Goal: Information Seeking & Learning: Learn about a topic

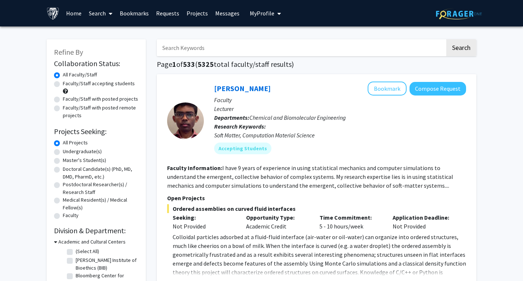
click at [113, 81] on label "Faculty/Staff accepting students" at bounding box center [99, 84] width 72 height 8
click at [68, 81] on input "Faculty/Staff accepting students" at bounding box center [65, 82] width 5 height 5
radio input "true"
click at [87, 161] on label "Master's Student(s)" at bounding box center [84, 161] width 43 height 8
click at [68, 161] on input "Master's Student(s)" at bounding box center [65, 159] width 5 height 5
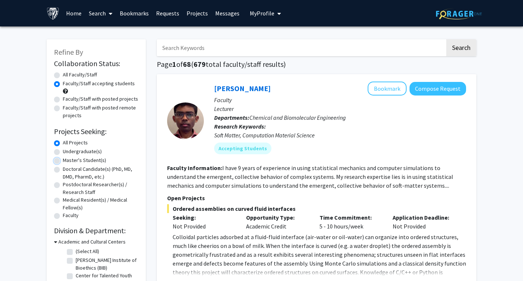
radio input "true"
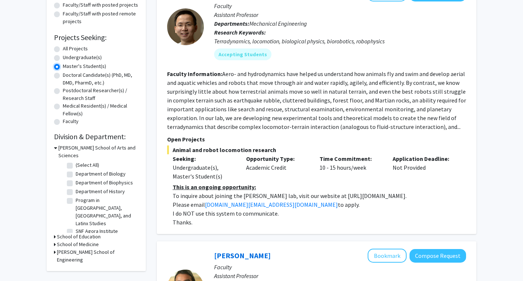
scroll to position [97, 0]
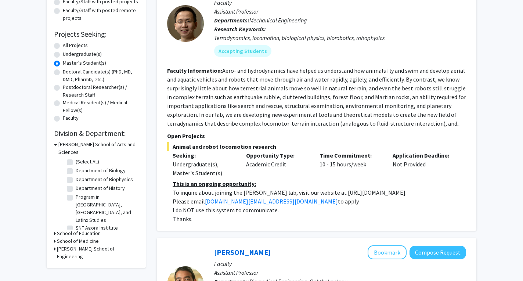
click at [62, 144] on h3 "Krieger School of Arts and Sciences" at bounding box center [98, 148] width 80 height 15
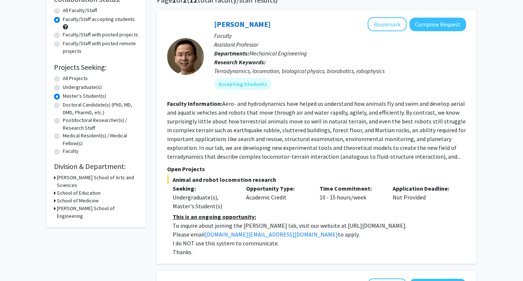
scroll to position [63, 0]
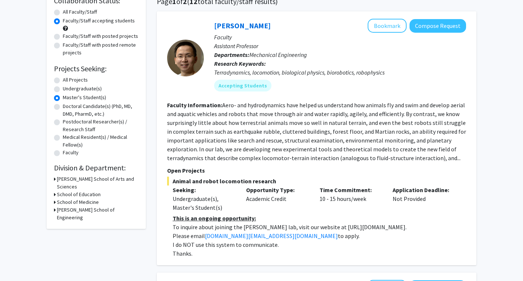
click at [63, 78] on label "All Projects" at bounding box center [75, 80] width 25 height 8
click at [63, 78] on input "All Projects" at bounding box center [65, 78] width 5 height 5
radio input "true"
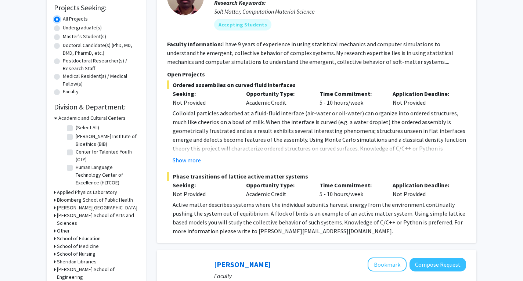
scroll to position [125, 0]
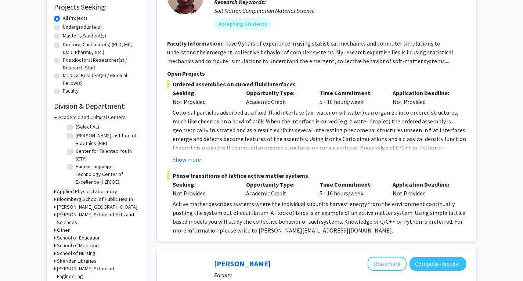
click at [56, 197] on icon at bounding box center [55, 200] width 2 height 8
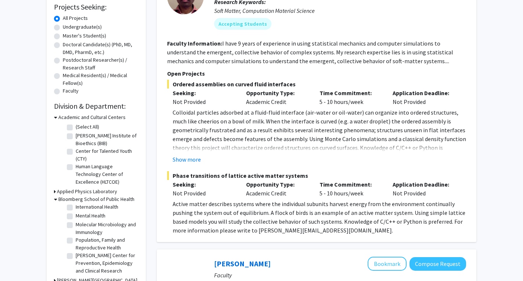
scroll to position [265, 0]
click at [76, 220] on label "Mental Health" at bounding box center [91, 216] width 30 height 8
click at [76, 217] on input "Mental Health" at bounding box center [78, 214] width 5 height 5
checkbox input "true"
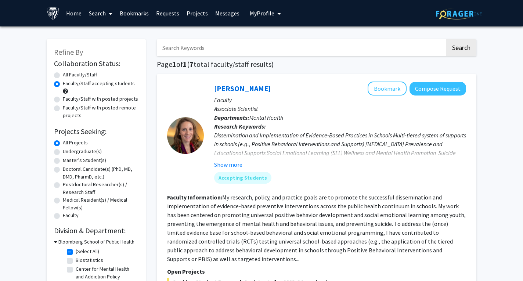
click at [266, 140] on div "Dissemination and Implementation of Evidence-Based Practices in Schools Multi-t…" at bounding box center [340, 148] width 252 height 35
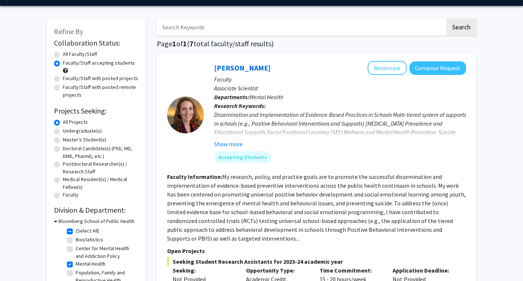
scroll to position [21, 0]
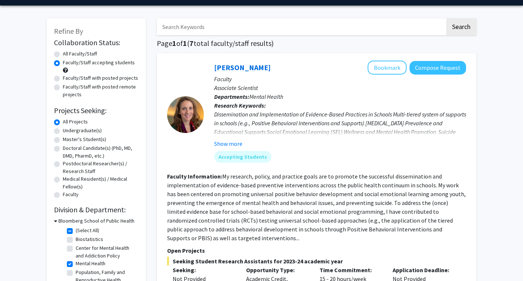
click at [243, 143] on div "Show more" at bounding box center [340, 143] width 252 height 9
click at [236, 145] on button "Show more" at bounding box center [228, 143] width 28 height 9
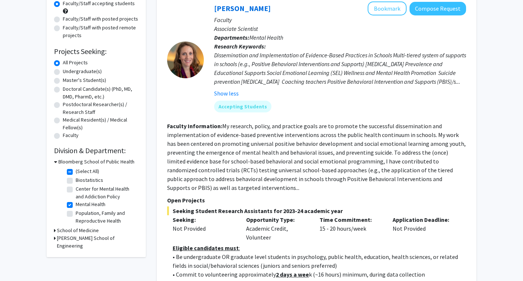
scroll to position [50, 0]
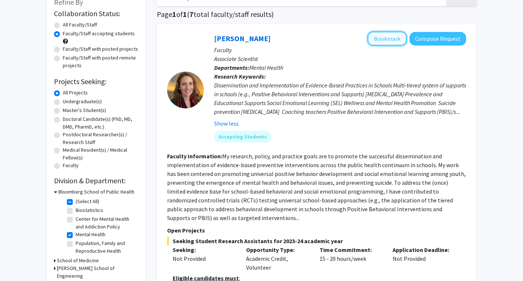
click at [402, 41] on button "Bookmark" at bounding box center [387, 39] width 39 height 14
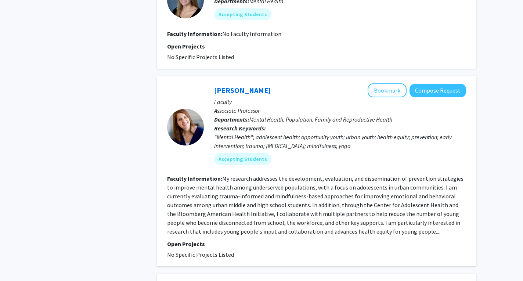
scroll to position [564, 0]
click at [387, 97] on button "Bookmark" at bounding box center [387, 90] width 39 height 14
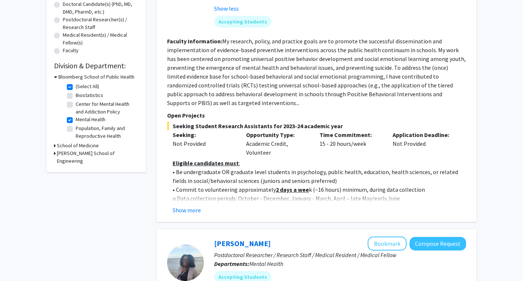
scroll to position [165, 0]
click at [76, 88] on label "(Select All)" at bounding box center [88, 86] width 24 height 8
click at [76, 87] on input "(Select All)" at bounding box center [78, 84] width 5 height 5
checkbox input "false"
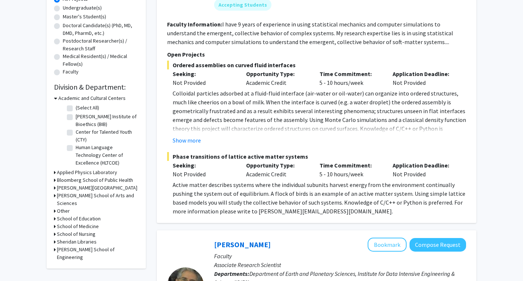
scroll to position [144, 0]
click at [56, 215] on div "School of Education" at bounding box center [96, 219] width 85 height 8
click at [54, 215] on icon at bounding box center [55, 219] width 2 height 8
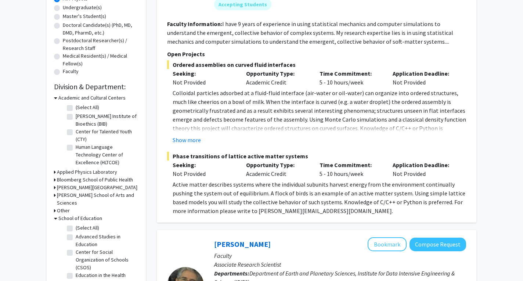
click at [73, 224] on fg-checkbox "(Select All) (Select All)" at bounding box center [102, 228] width 70 height 9
click at [76, 224] on label "(Select All)" at bounding box center [88, 228] width 24 height 8
click at [76, 224] on input "(Select All)" at bounding box center [78, 226] width 5 height 5
checkbox input "true"
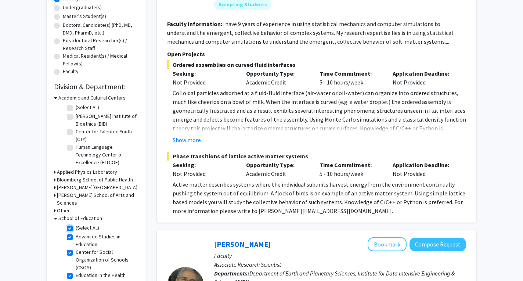
checkbox input "true"
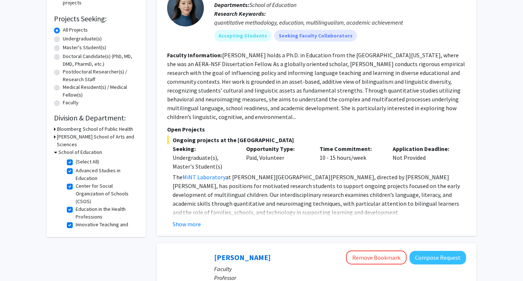
scroll to position [121, 0]
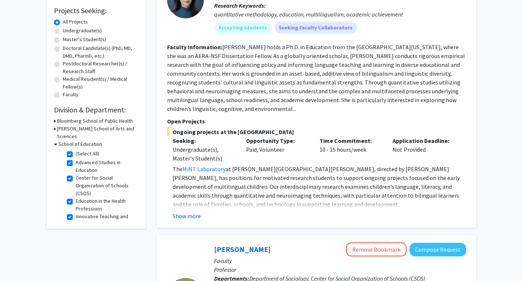
click at [196, 216] on button "Show more" at bounding box center [187, 216] width 28 height 9
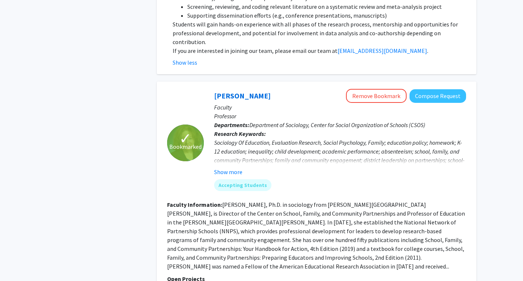
scroll to position [373, 0]
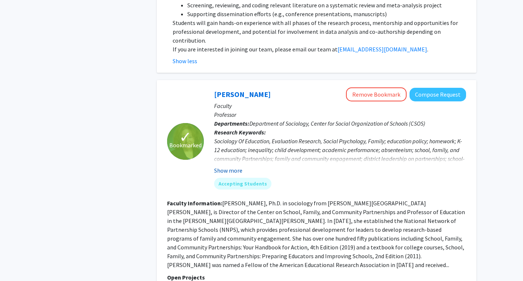
click at [236, 166] on button "Show more" at bounding box center [228, 170] width 28 height 9
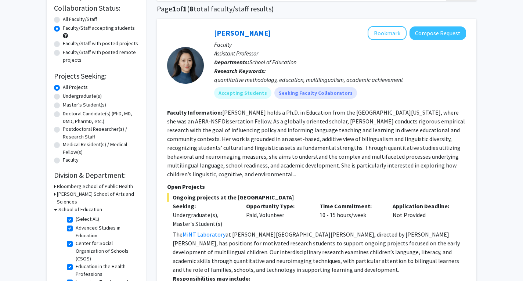
scroll to position [0, 0]
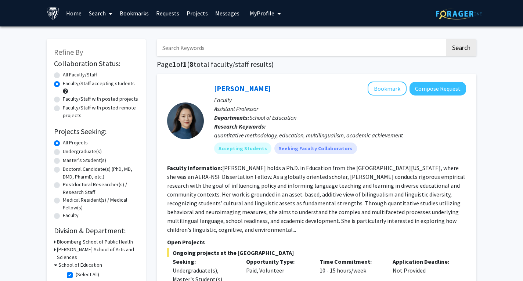
click at [131, 18] on link "Bookmarks" at bounding box center [134, 13] width 36 height 26
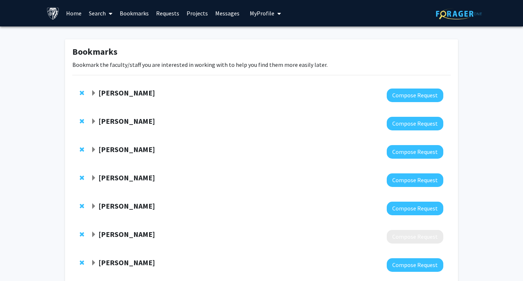
scroll to position [72, 0]
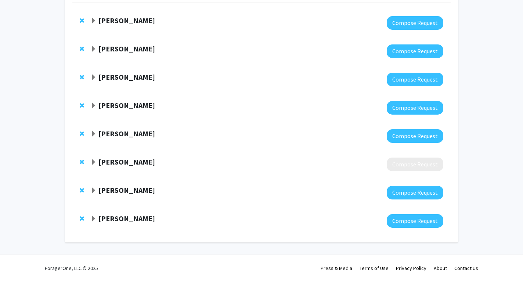
click at [132, 162] on strong "Cynthia Lake" at bounding box center [127, 161] width 57 height 9
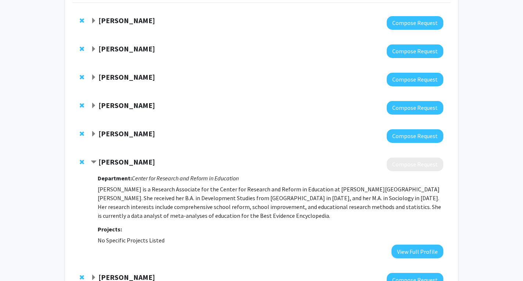
click at [93, 162] on span "Contract Cynthia Lake Bookmark" at bounding box center [94, 163] width 6 height 6
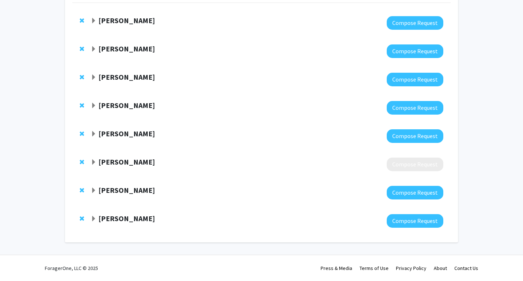
click at [84, 162] on div at bounding box center [83, 162] width 7 height 9
click at [82, 162] on span "Remove Cynthia Lake from bookmarks" at bounding box center [82, 162] width 4 height 6
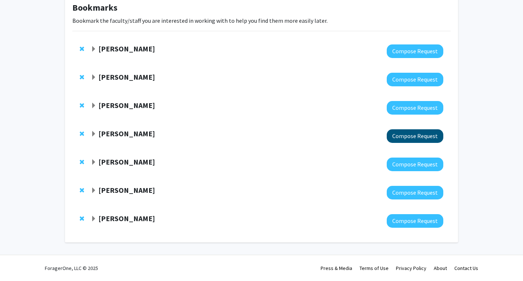
scroll to position [0, 0]
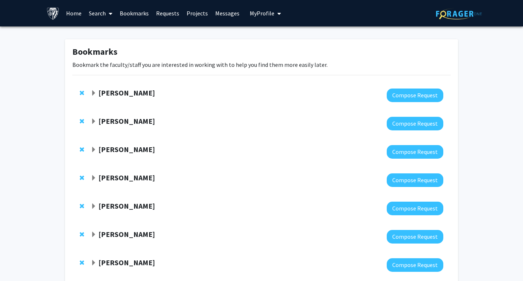
click at [95, 93] on span "Expand Joyce Epstein Bookmark" at bounding box center [94, 93] width 6 height 6
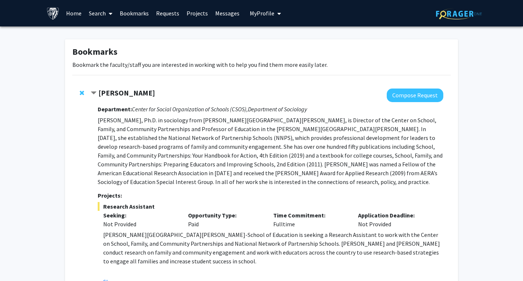
click at [95, 93] on span "Contract Joyce Epstein Bookmark" at bounding box center [94, 93] width 6 height 6
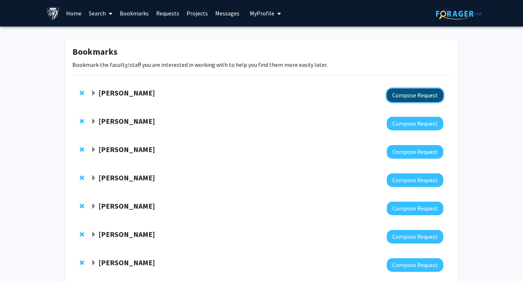
click at [410, 94] on button "Compose Request" at bounding box center [415, 96] width 57 height 14
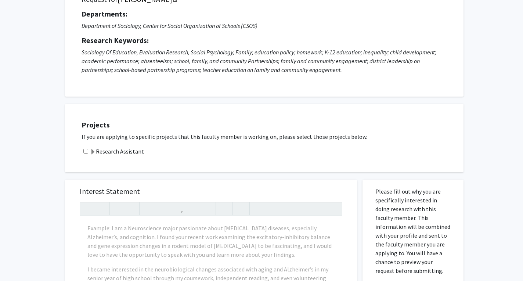
scroll to position [69, 0]
click at [210, 135] on p "If you are applying to specific projects that this faculty member is working on…" at bounding box center [269, 136] width 375 height 9
click at [83, 153] on input "checkbox" at bounding box center [85, 150] width 5 height 5
checkbox input "true"
click at [89, 149] on div "Research Assistant" at bounding box center [269, 150] width 375 height 9
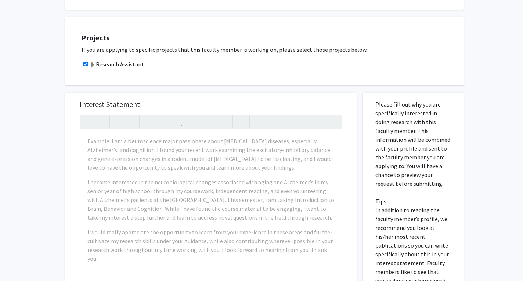
scroll to position [156, 0]
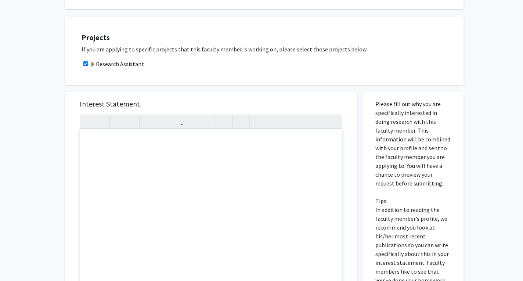
click at [176, 78] on div "Projects If you are applying to specific projects that this faculty member is w…" at bounding box center [264, 51] width 399 height 68
drag, startPoint x: 88, startPoint y: 140, endPoint x: 158, endPoint y: 188, distance: 85.1
click at [210, 74] on div "Projects If you are applying to specific projects that this faculty member is w…" at bounding box center [269, 51] width 390 height 50
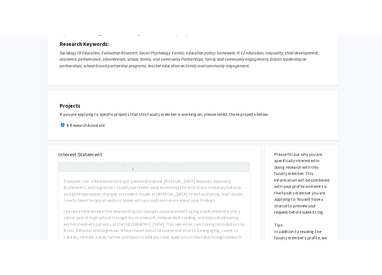
scroll to position [96, 0]
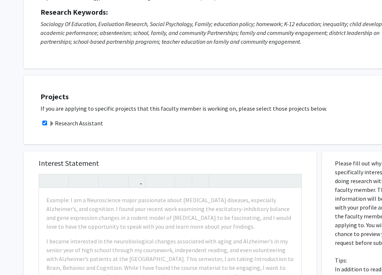
click at [187, 21] on p "Sociology Of Education, Evaluation Research, Social Psychology, Family; educati…" at bounding box center [223, 32] width 366 height 26
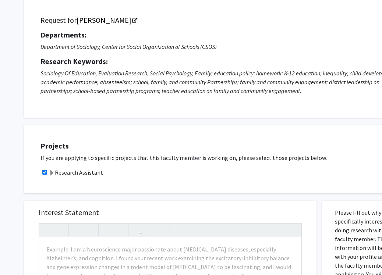
scroll to position [47, 0]
click at [252, 114] on div "Request for Joyce Epstein Departments: Department of Sociology, Center for Soci…" at bounding box center [223, 58] width 399 height 118
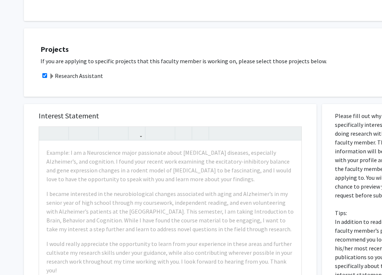
scroll to position [75, 0]
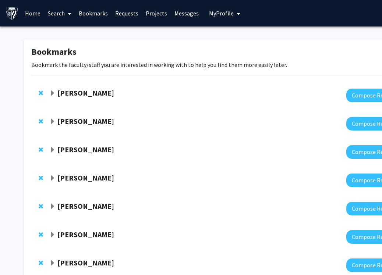
click at [75, 120] on strong "Laura Shaw" at bounding box center [85, 121] width 57 height 9
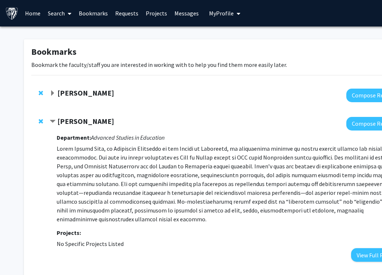
click at [58, 94] on strong "Joyce Epstein" at bounding box center [85, 92] width 57 height 9
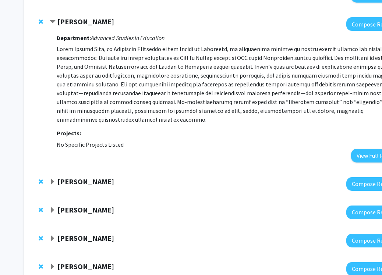
scroll to position [304, 0]
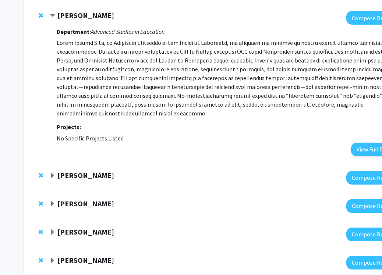
click at [118, 164] on div "Rebecca Fix Compose Request" at bounding box center [220, 178] width 379 height 28
click at [118, 171] on div "[PERSON_NAME]" at bounding box center [129, 175] width 159 height 9
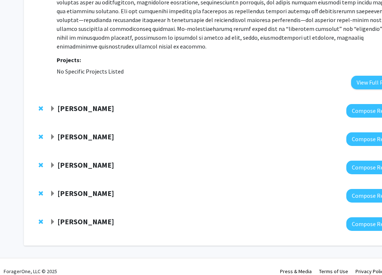
click at [90, 217] on strong "Tamar Mendelson" at bounding box center [85, 221] width 57 height 9
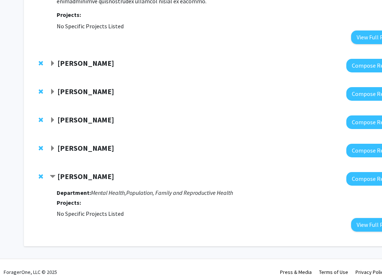
scroll to position [417, 0]
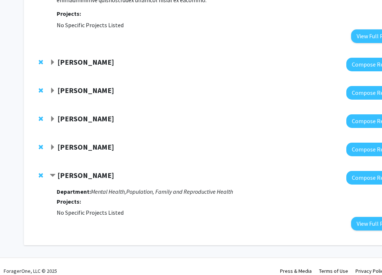
click at [63, 142] on strong "Elise Pas" at bounding box center [85, 146] width 57 height 9
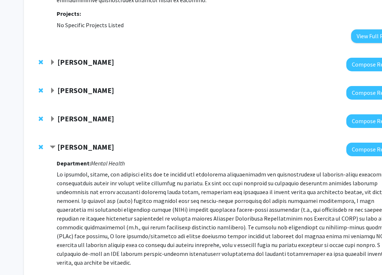
click at [81, 114] on strong "Corinne Viglietta" at bounding box center [85, 118] width 57 height 9
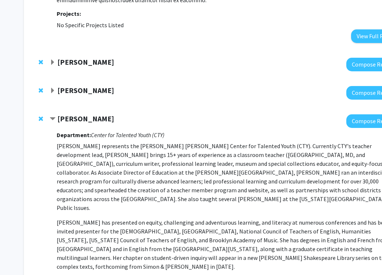
click at [81, 86] on strong "Sean Tackett" at bounding box center [85, 90] width 57 height 9
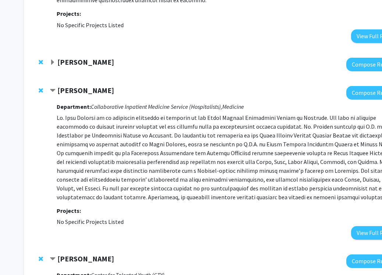
click at [82, 58] on div "[PERSON_NAME]" at bounding box center [129, 62] width 159 height 9
click at [86, 57] on strong "[PERSON_NAME]" at bounding box center [85, 61] width 57 height 9
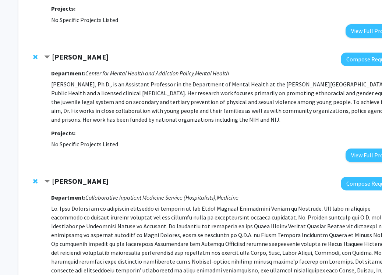
scroll to position [422, 5]
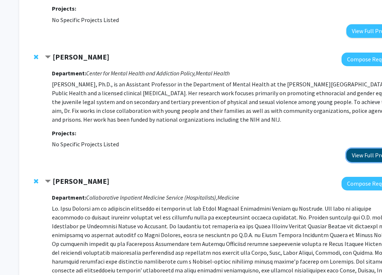
click at [364, 149] on button "View Full Profile" at bounding box center [372, 156] width 52 height 14
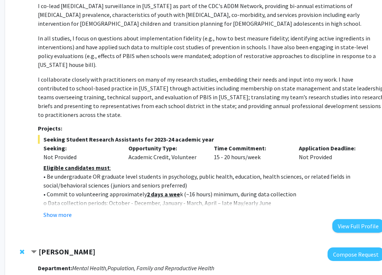
scroll to position [1105, 19]
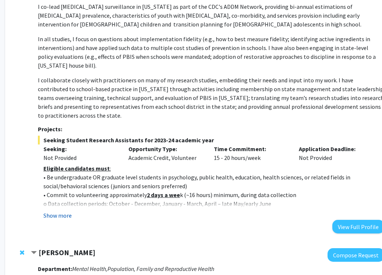
click at [58, 211] on button "Show more" at bounding box center [57, 215] width 28 height 9
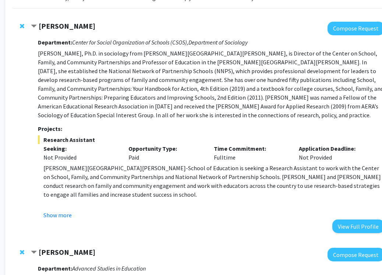
scroll to position [67, 19]
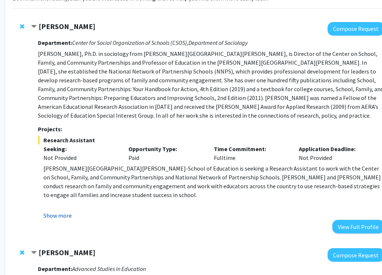
click at [61, 216] on button "Show more" at bounding box center [57, 215] width 28 height 9
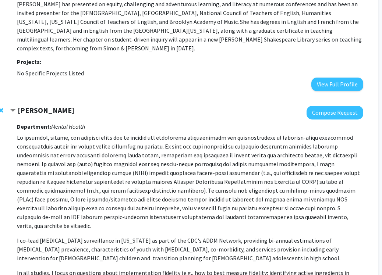
scroll to position [1091, 40]
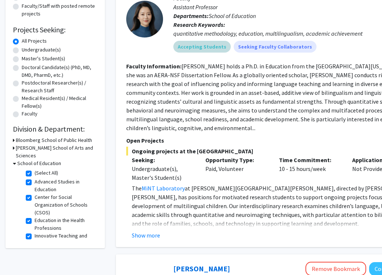
scroll to position [102, 60]
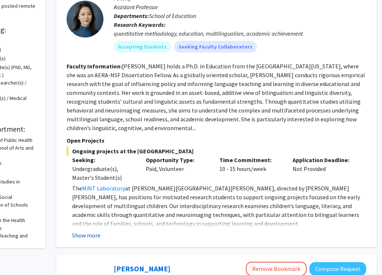
click at [96, 234] on button "Show more" at bounding box center [86, 235] width 28 height 9
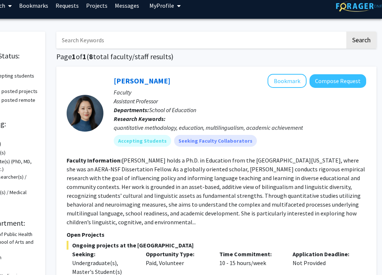
scroll to position [0, 60]
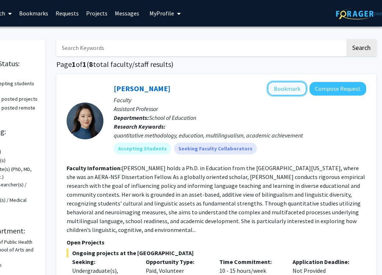
click at [299, 94] on button "Bookmark" at bounding box center [286, 89] width 39 height 14
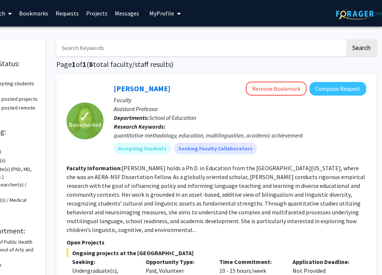
scroll to position [0, 0]
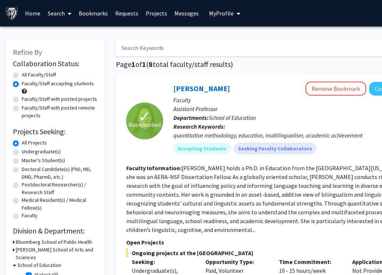
click at [20, 74] on div "All Faculty/Staff" at bounding box center [55, 75] width 85 height 9
click at [22, 74] on label "All Faculty/Staff" at bounding box center [39, 75] width 34 height 8
click at [22, 74] on input "All Faculty/Staff" at bounding box center [24, 73] width 5 height 5
radio input "true"
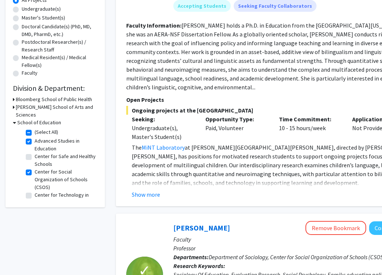
scroll to position [143, 0]
click at [29, 128] on fg-checkbox "(Select All) (Select All)" at bounding box center [61, 132] width 70 height 9
click at [35, 128] on label "(Select All)" at bounding box center [47, 132] width 24 height 8
click at [35, 128] on input "(Select All)" at bounding box center [37, 130] width 5 height 5
checkbox input "false"
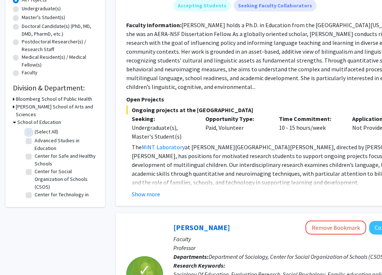
checkbox input "false"
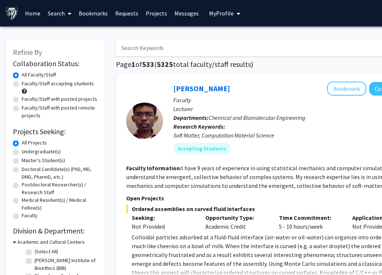
click at [177, 67] on h1 "Page 1 of 533 ( 5325 total faculty/staff results)" at bounding box center [276, 64] width 320 height 9
click at [185, 54] on input "Search Keywords" at bounding box center [260, 47] width 289 height 17
type input "mindfulness"
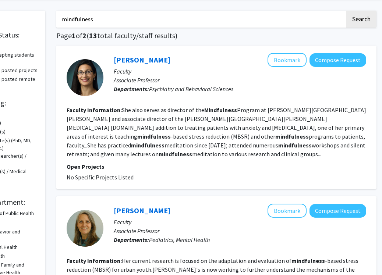
scroll to position [29, 60]
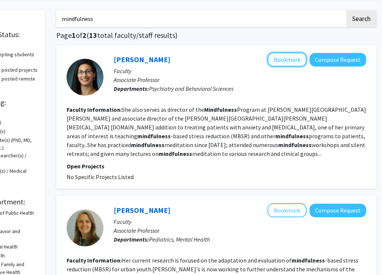
click at [289, 64] on button "Bookmark" at bounding box center [286, 60] width 39 height 14
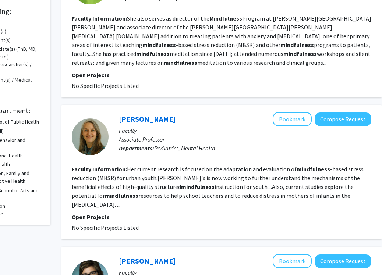
scroll to position [121, 54]
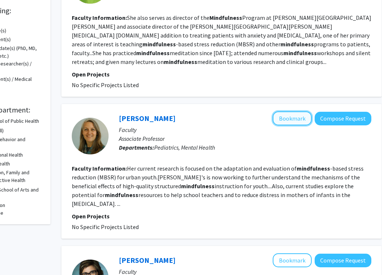
click at [296, 121] on button "Bookmark" at bounding box center [291, 118] width 39 height 14
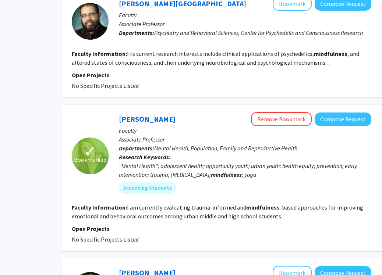
scroll to position [787, 54]
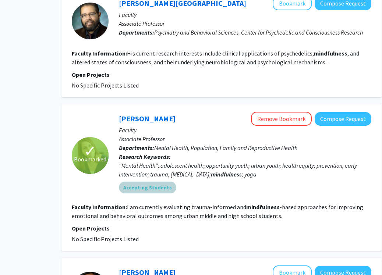
click at [157, 182] on mat-chip "Accepting Students" at bounding box center [147, 188] width 57 height 12
click at [161, 161] on div ""Mental Health"; adolescent health; opportunity youth; urban youth; health equi…" at bounding box center [245, 170] width 252 height 18
click at [159, 114] on link "Tamar Mendelson" at bounding box center [147, 118] width 57 height 9
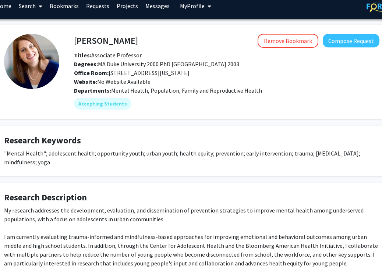
scroll to position [0, 29]
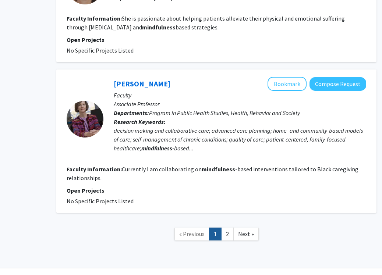
scroll to position [1198, 60]
click at [229, 227] on link "2" at bounding box center [227, 233] width 12 height 13
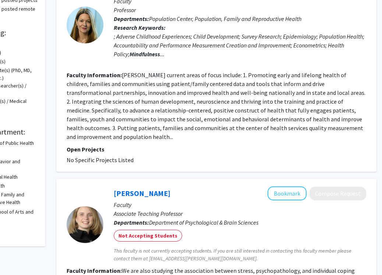
scroll to position [0, 60]
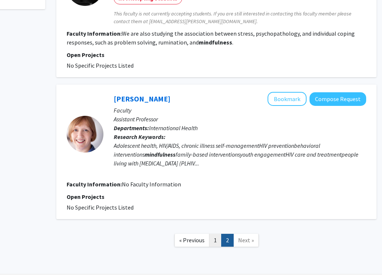
click at [216, 234] on link "1" at bounding box center [215, 240] width 12 height 13
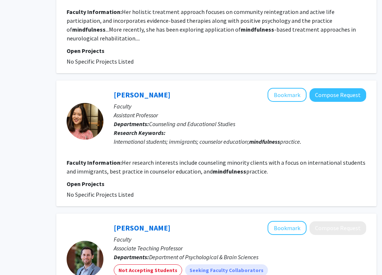
scroll to position [421, 60]
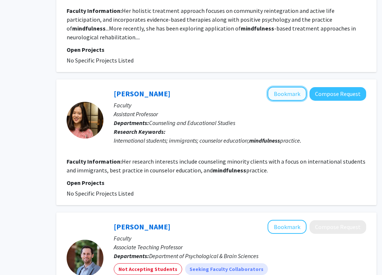
click at [292, 87] on button "Bookmark" at bounding box center [286, 94] width 39 height 14
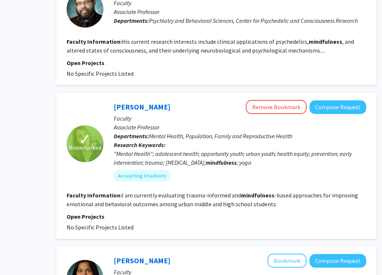
scroll to position [798, 0]
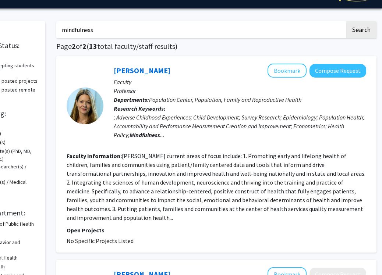
scroll to position [0, 60]
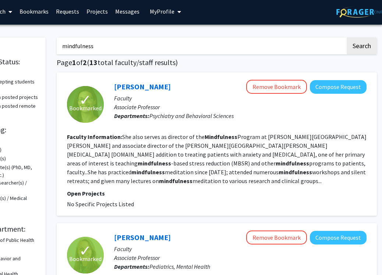
scroll to position [0, 59]
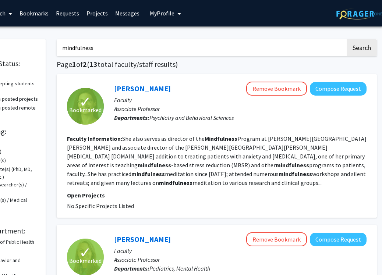
click at [110, 43] on input "mindfulness" at bounding box center [201, 47] width 289 height 17
type input "m"
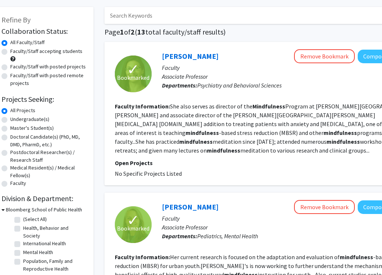
scroll to position [32, 12]
click at [179, 59] on link "Neda Gould" at bounding box center [189, 55] width 57 height 9
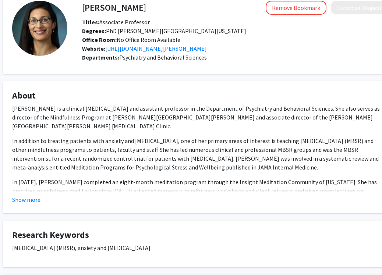
scroll to position [41, 21]
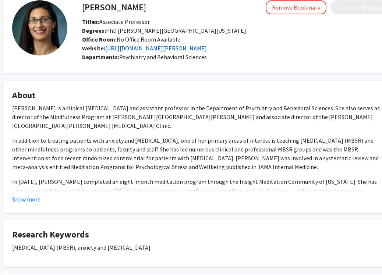
click at [173, 49] on link "https://www.hopkinsbmrl.com/neda-gould" at bounding box center [155, 47] width 101 height 7
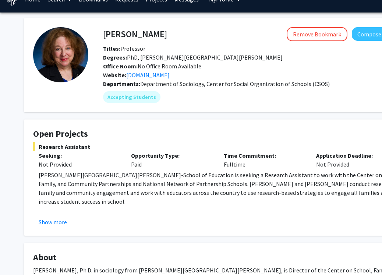
scroll to position [14, 0]
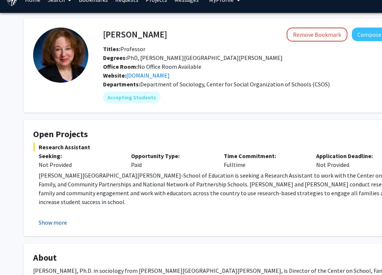
click at [57, 224] on button "Show more" at bounding box center [53, 222] width 28 height 9
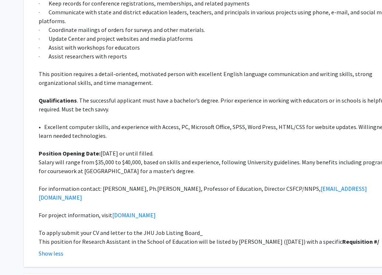
scroll to position [265, 0]
click at [125, 211] on link "www.partnershipschools.org" at bounding box center [133, 214] width 43 height 7
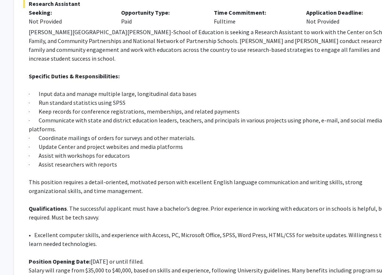
scroll to position [157, 10]
click at [251, 119] on p "· Communicate with state and district education leaders, teachers, and principa…" at bounding box center [212, 125] width 369 height 18
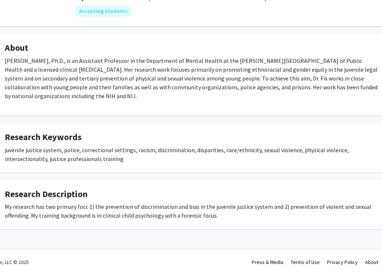
scroll to position [0, 28]
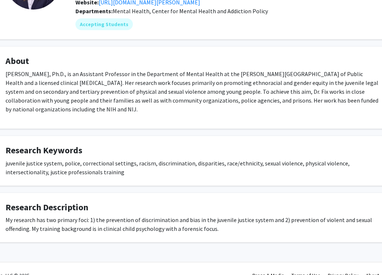
scroll to position [87, 27]
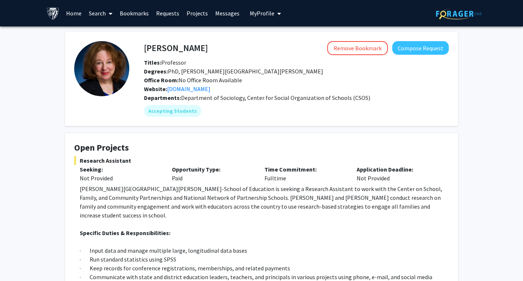
scroll to position [157, 0]
